Goal: Navigation & Orientation: Find specific page/section

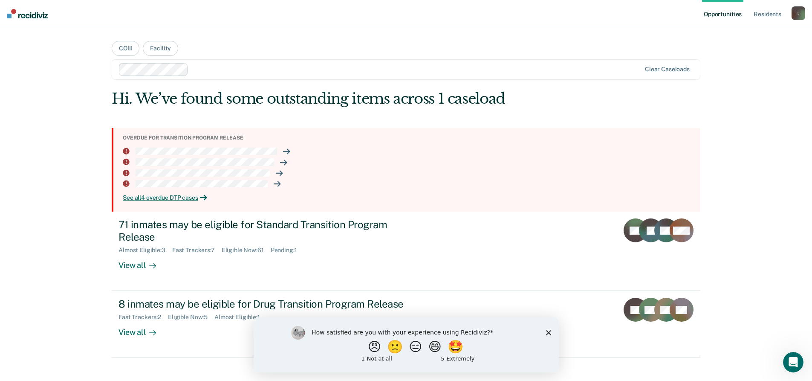
click at [548, 333] on polygon "Close survey" at bounding box center [548, 332] width 5 height 5
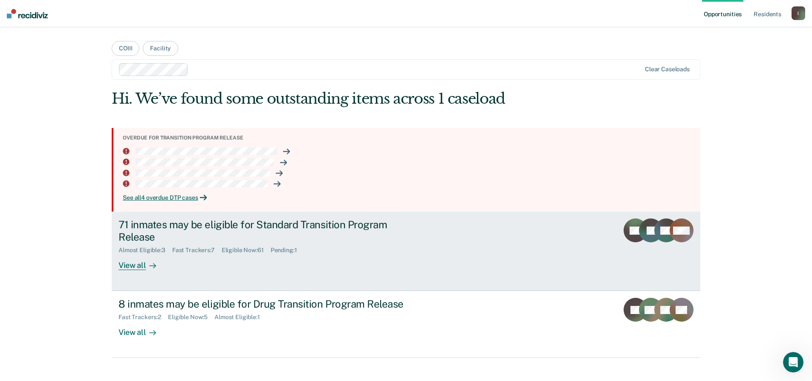
click at [137, 264] on div "View all" at bounding box center [143, 262] width 48 height 17
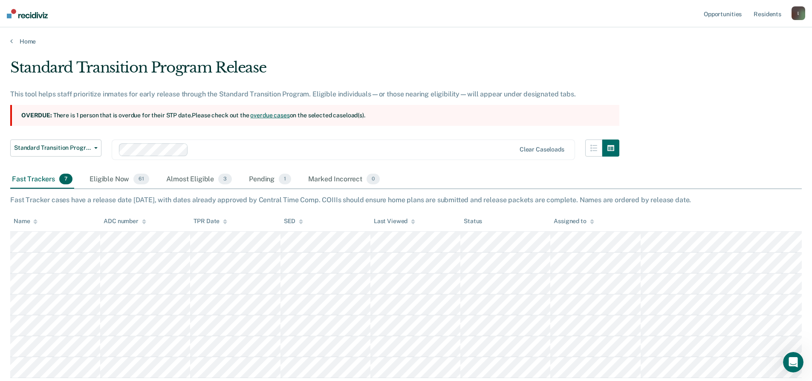
drag, startPoint x: 112, startPoint y: 175, endPoint x: 438, endPoint y: 174, distance: 326.1
click at [112, 175] on div "Eligible Now 61" at bounding box center [119, 179] width 63 height 19
click at [176, 178] on div "Almost Eligible 3" at bounding box center [199, 179] width 69 height 19
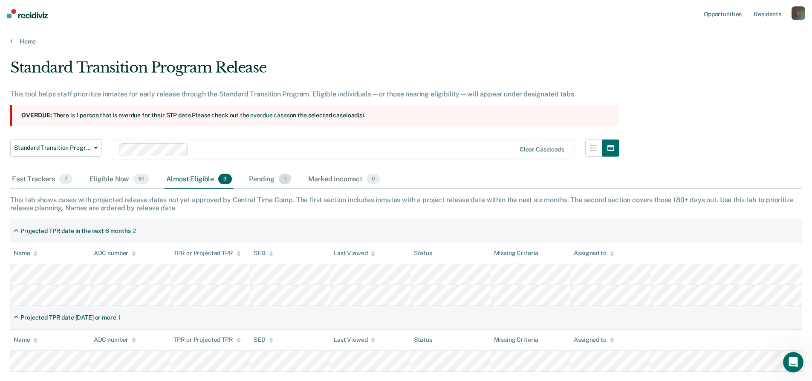
click at [266, 183] on div "Pending 1" at bounding box center [270, 179] width 46 height 19
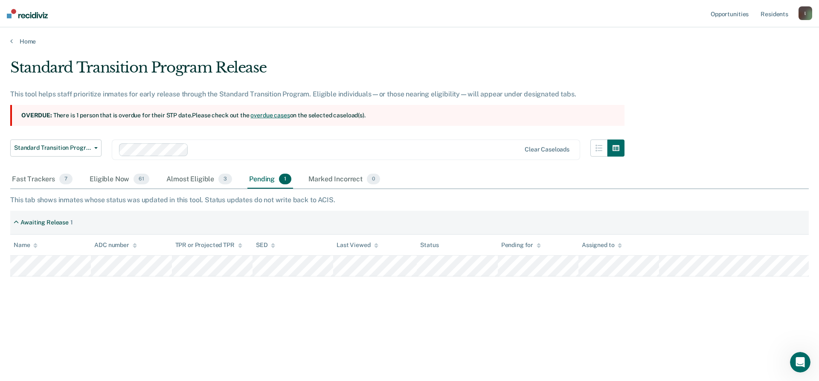
click at [24, 35] on div "Home" at bounding box center [409, 36] width 819 height 18
click at [26, 39] on link "Home" at bounding box center [409, 42] width 798 height 8
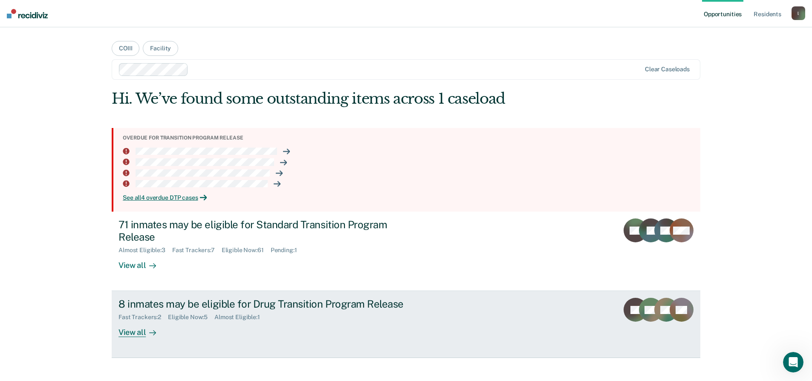
click at [131, 335] on div "View all" at bounding box center [143, 329] width 48 height 17
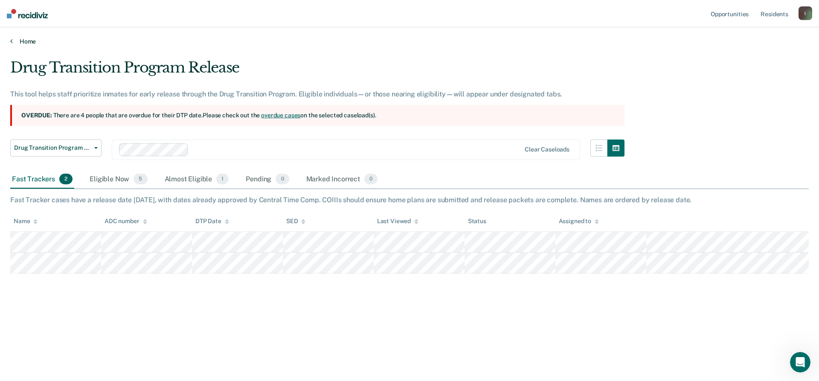
click at [24, 42] on link "Home" at bounding box center [409, 42] width 798 height 8
